Goal: Task Accomplishment & Management: Use online tool/utility

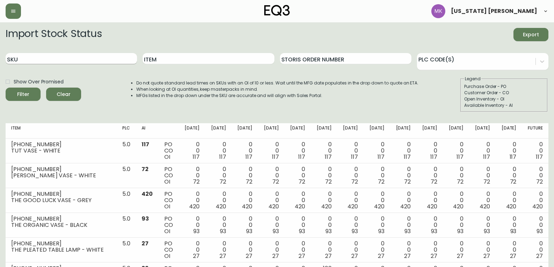
click at [82, 62] on input "SKU" at bounding box center [71, 58] width 131 height 11
paste input "[PHONE_NUMBER]"
click at [6, 88] on button "Filter" at bounding box center [23, 94] width 35 height 13
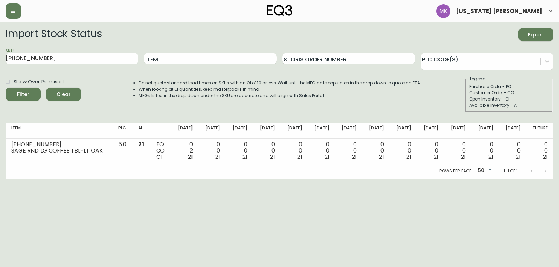
drag, startPoint x: 44, startPoint y: 61, endPoint x: -53, endPoint y: 61, distance: 97.4
click at [0, 61] on html "[US_STATE] [PERSON_NAME] Import Stock Status Export SKU [PHONE_NUMBER] Item Sto…" at bounding box center [279, 89] width 559 height 179
paste input "381-4"
click at [6, 88] on button "Filter" at bounding box center [23, 94] width 35 height 13
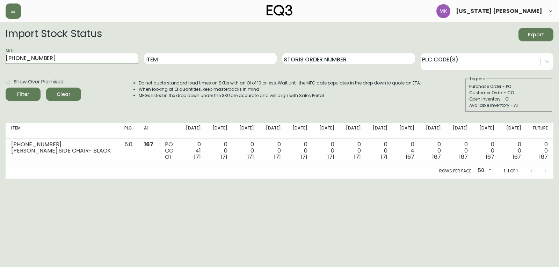
drag, startPoint x: 52, startPoint y: 55, endPoint x: -64, endPoint y: 56, distance: 116.3
click at [0, 56] on html "[US_STATE] [PERSON_NAME] Import Stock Status Export SKU [PHONE_NUMBER] Item Sto…" at bounding box center [279, 89] width 559 height 179
paste input "[PHONE_NUMBER]"
click at [6, 88] on button "Filter" at bounding box center [23, 94] width 35 height 13
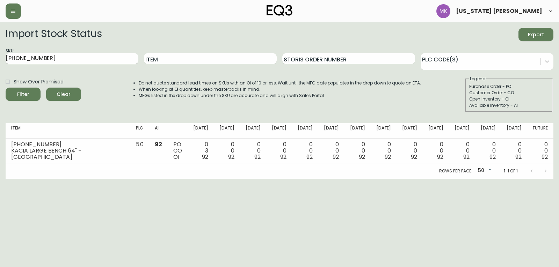
drag, startPoint x: 46, startPoint y: 78, endPoint x: 61, endPoint y: 59, distance: 23.8
click at [49, 74] on form "Import Stock Status Export SKU [PHONE_NUMBER] Item Storis Order Number PLC Code…" at bounding box center [280, 70] width 548 height 84
drag, startPoint x: 59, startPoint y: 60, endPoint x: -25, endPoint y: 60, distance: 84.5
click at [0, 60] on html "[US_STATE] [PERSON_NAME] Import Stock Status Export SKU [PHONE_NUMBER] Item Sto…" at bounding box center [279, 89] width 559 height 179
paste input "[PHONE_NUMBER]"
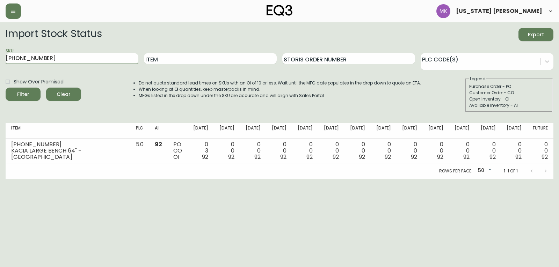
click at [6, 88] on button "Filter" at bounding box center [23, 94] width 35 height 13
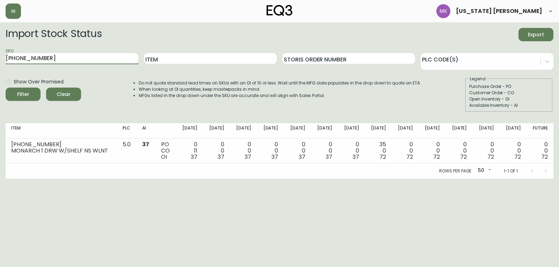
drag, startPoint x: 68, startPoint y: 59, endPoint x: -44, endPoint y: 50, distance: 112.5
click at [0, 50] on html "[US_STATE] [PERSON_NAME] Import Stock Status Export SKU [PHONE_NUMBER] Item Sto…" at bounding box center [279, 89] width 559 height 179
paste input "3020-424"
type input "[PHONE_NUMBER]"
click at [6, 88] on button "Filter" at bounding box center [23, 94] width 35 height 13
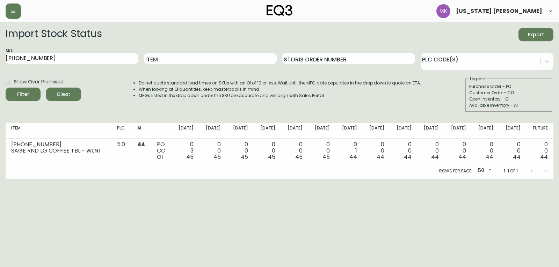
click at [61, 77] on label "Show Over Promised" at bounding box center [33, 82] width 62 height 12
click at [14, 77] on input "Show Over Promised" at bounding box center [8, 82] width 12 height 12
drag, startPoint x: 51, startPoint y: 60, endPoint x: -12, endPoint y: 59, distance: 63.2
click at [0, 59] on html "[US_STATE] [PERSON_NAME] Import Stock Status Export SKU [PHONE_NUMBER] Item Sto…" at bounding box center [279, 89] width 559 height 179
click at [17, 83] on span "Show Over Promised" at bounding box center [39, 81] width 50 height 7
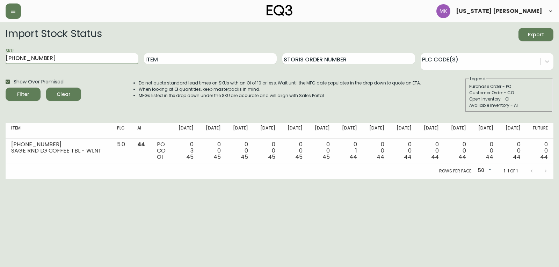
click at [14, 83] on input "Show Over Promised" at bounding box center [8, 82] width 12 height 12
checkbox input "false"
drag, startPoint x: 49, startPoint y: 60, endPoint x: -100, endPoint y: 49, distance: 149.2
click at [0, 49] on html "[US_STATE] [PERSON_NAME] Import Stock Status Export SKU [PHONE_NUMBER] Item Sto…" at bounding box center [279, 89] width 559 height 179
paste input "[PHONE_NUMBER]"
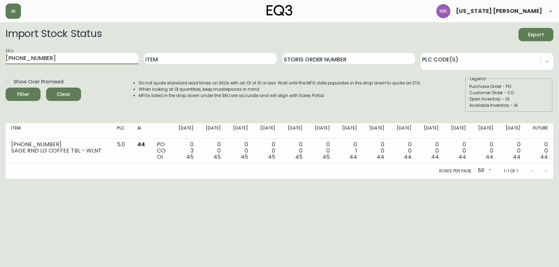
click at [6, 88] on button "Filter" at bounding box center [23, 94] width 35 height 13
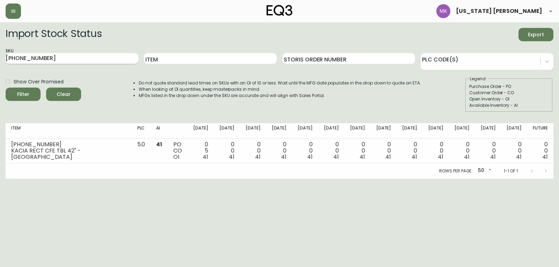
drag, startPoint x: 21, startPoint y: 58, endPoint x: 38, endPoint y: 61, distance: 16.8
click at [22, 58] on input "[PHONE_NUMBER]" at bounding box center [72, 58] width 133 height 11
drag, startPoint x: 54, startPoint y: 60, endPoint x: -104, endPoint y: 56, distance: 158.3
click at [0, 56] on html "[US_STATE] [PERSON_NAME] Import Stock Status Export SKU [PHONE_NUMBER] Item Sto…" at bounding box center [279, 89] width 559 height 179
paste input "[PHONE_NUMBER]"
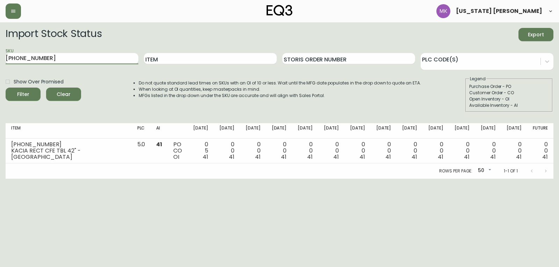
type input "[PHONE_NUMBER]"
click at [6, 88] on button "Filter" at bounding box center [23, 94] width 35 height 13
